Goal: Task Accomplishment & Management: Manage account settings

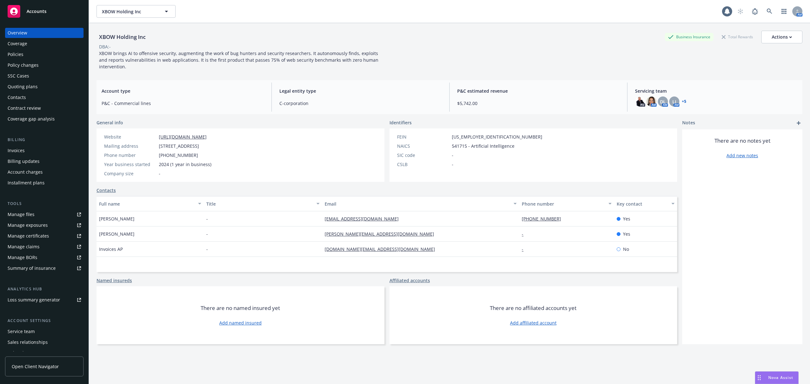
click at [20, 55] on div "Policies" at bounding box center [16, 54] width 16 height 10
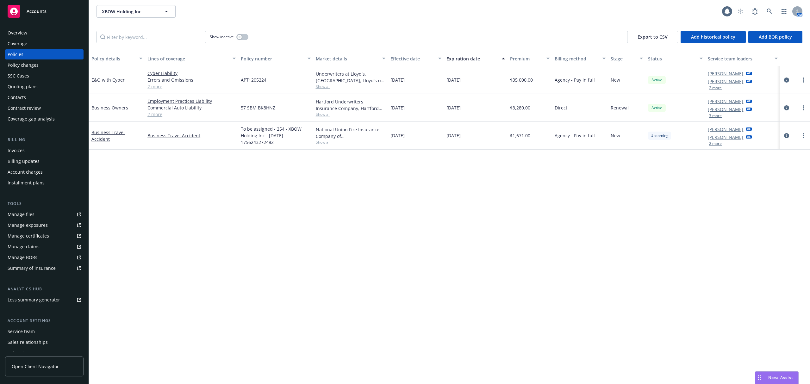
click at [274, 105] on span "57 SBM BK8HNZ" at bounding box center [258, 107] width 35 height 7
drag, startPoint x: 278, startPoint y: 110, endPoint x: 241, endPoint y: 109, distance: 37.0
click at [241, 109] on div "57 SBM BK8HNZ" at bounding box center [275, 108] width 75 height 28
copy span "57 SBM BK8HNZ"
click at [804, 108] on circle "more" at bounding box center [803, 107] width 1 height 1
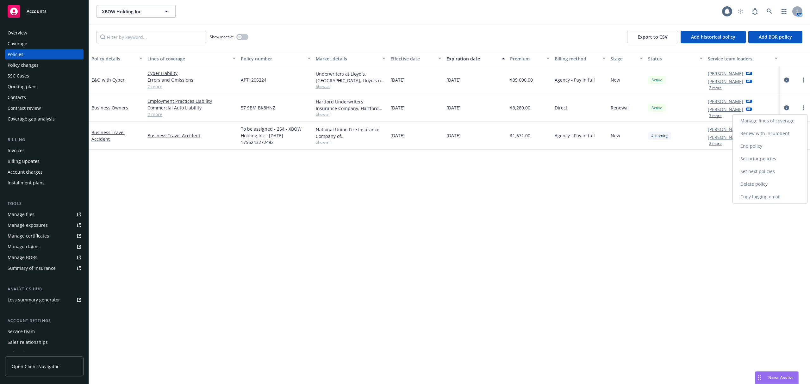
click at [771, 136] on link "Renew with incumbent" at bounding box center [770, 133] width 74 height 13
select select "12"
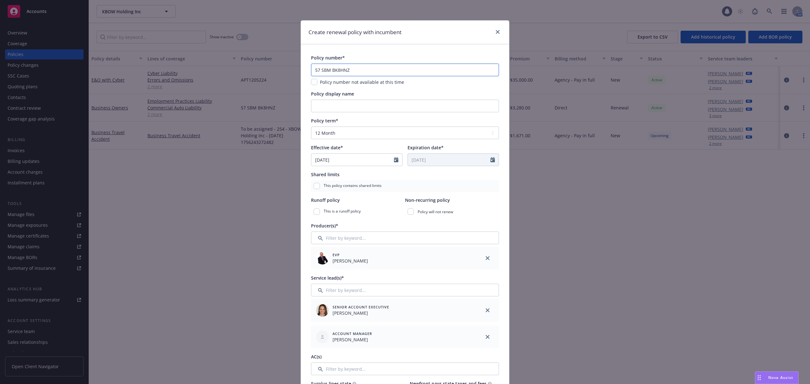
drag, startPoint x: 364, startPoint y: 75, endPoint x: 253, endPoint y: 72, distance: 110.5
click at [253, 72] on div "Create renewal policy with incumbent Policy number* 57 SBM BK8HNZ Policy number…" at bounding box center [405, 192] width 810 height 384
paste input "text"
type input "57 SBM BK8HNZ"
click at [498, 32] on link "close" at bounding box center [498, 32] width 8 height 8
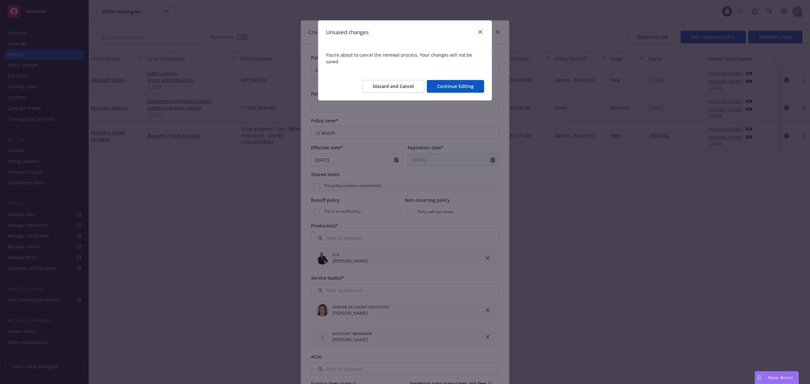
click at [404, 80] on button "Discard and Cancel" at bounding box center [393, 86] width 62 height 13
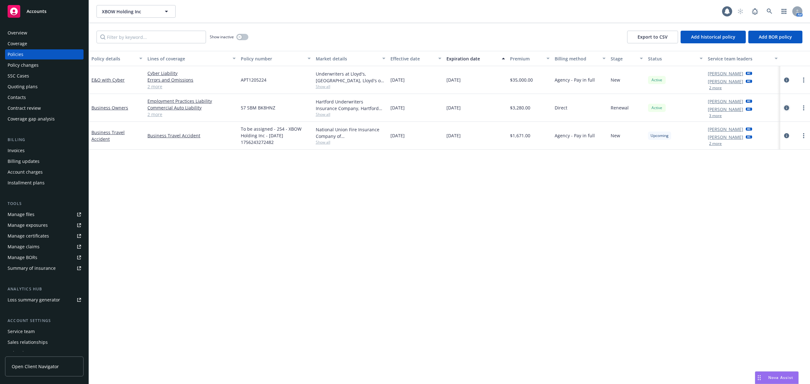
click at [786, 108] on icon "circleInformation" at bounding box center [786, 107] width 5 height 5
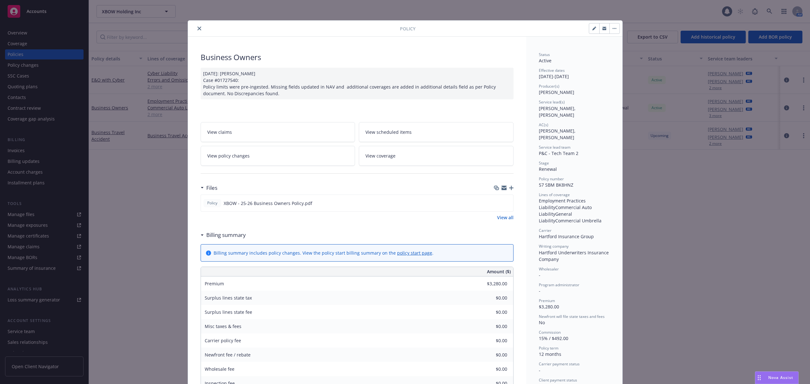
click at [507, 218] on link "View all" at bounding box center [505, 217] width 16 height 7
